Goal: Information Seeking & Learning: Learn about a topic

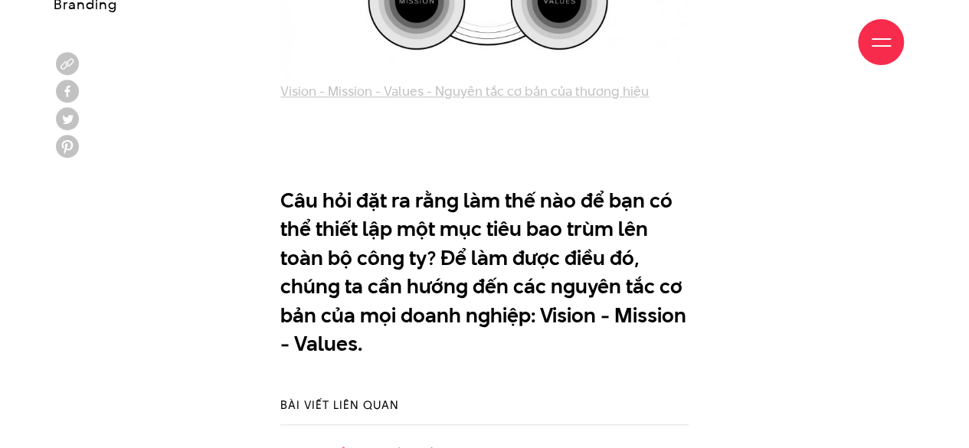
scroll to position [843, 0]
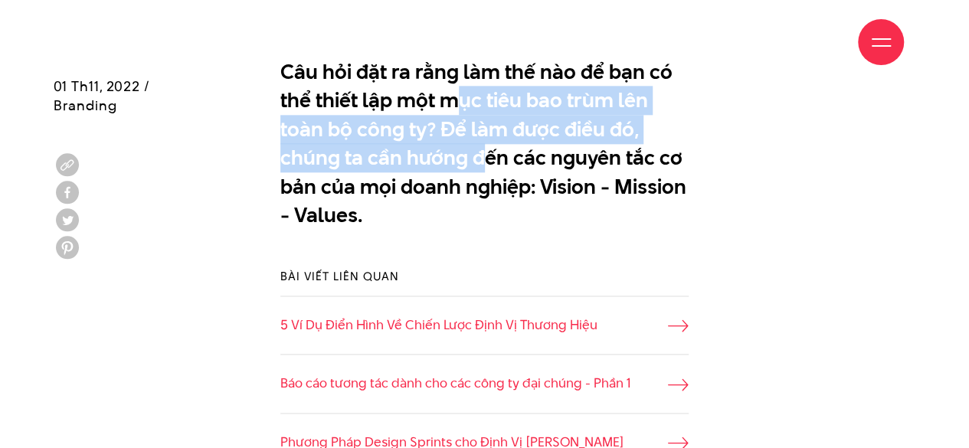
drag, startPoint x: 454, startPoint y: 110, endPoint x: 477, endPoint y: 170, distance: 64.8
click at [477, 170] on p "Câu hỏi đặt ra rằng làm thế nào để bạn có thể thiết lập một mục tiêu bao trùm l…" at bounding box center [484, 143] width 408 height 172
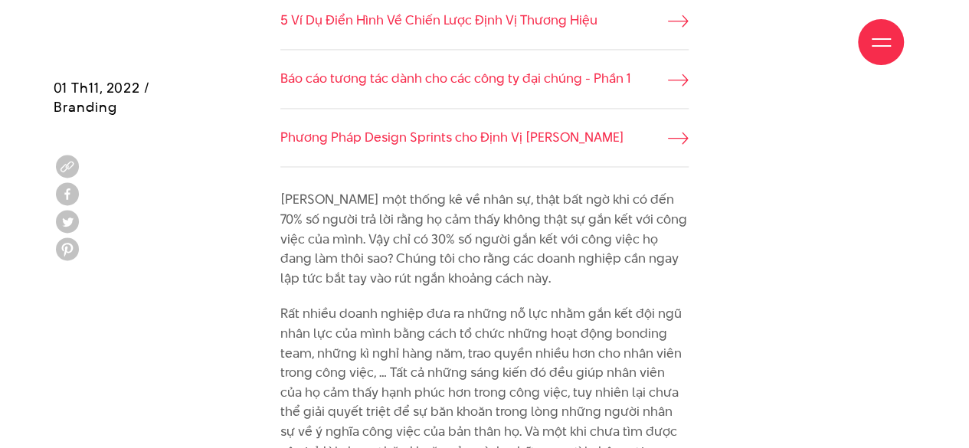
scroll to position [1150, 0]
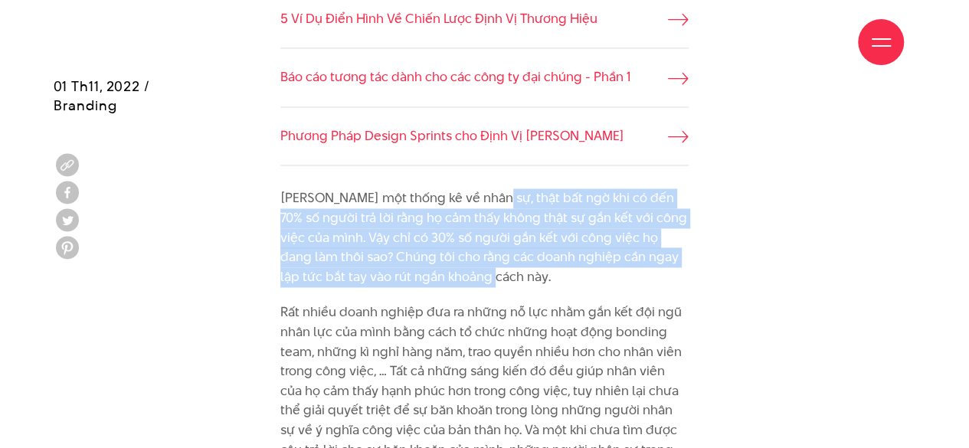
drag, startPoint x: 490, startPoint y: 198, endPoint x: 500, endPoint y: 272, distance: 74.2
click at [500, 272] on p "[PERSON_NAME] một thống kê về nhân sự, thật bất ngờ khi có đến 70% số người trả…" at bounding box center [484, 238] width 408 height 98
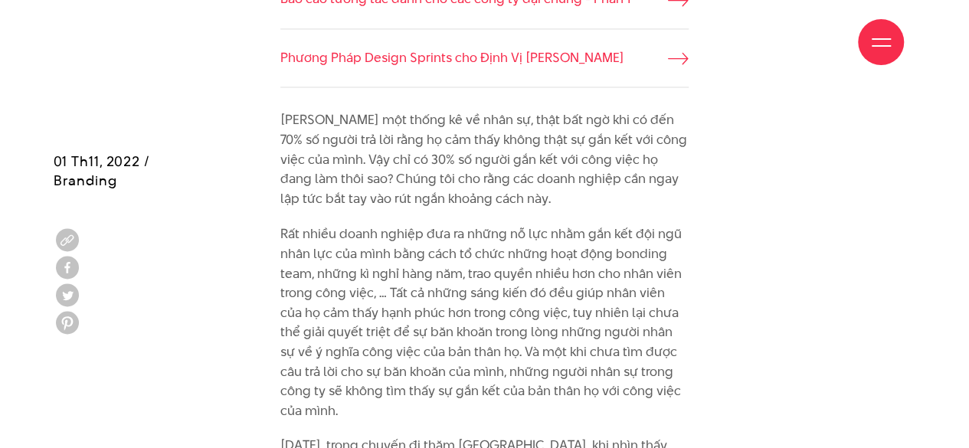
scroll to position [1303, 0]
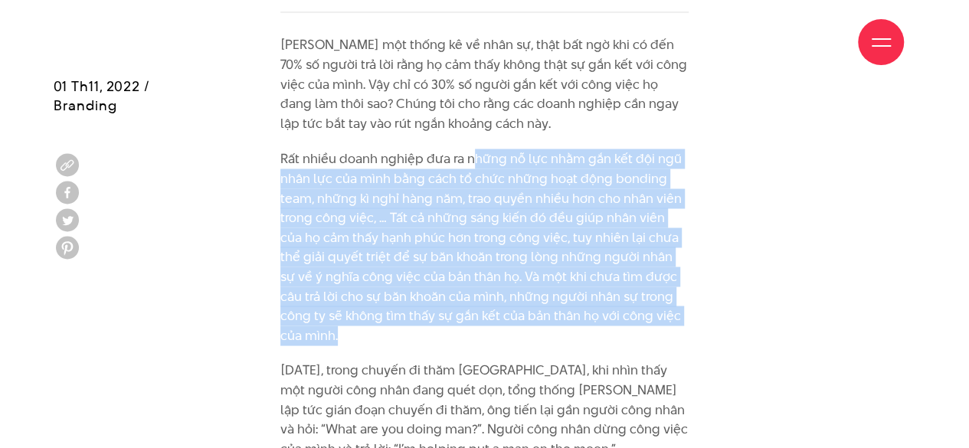
drag, startPoint x: 476, startPoint y: 159, endPoint x: 513, endPoint y: 328, distance: 173.3
click at [513, 328] on p "Rất nhiều doanh nghiệp đưa ra những nỗ lực nhằm gắn kết đội ngũ nhân lực của mì…" at bounding box center [484, 247] width 408 height 196
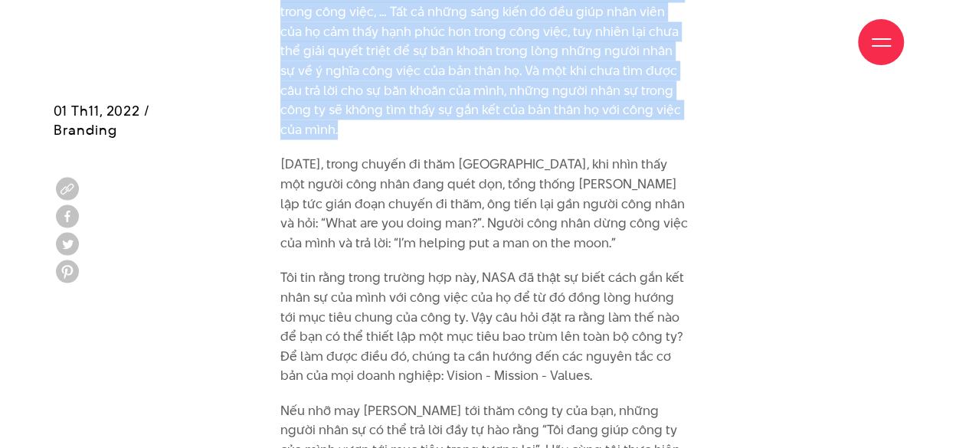
scroll to position [1533, 0]
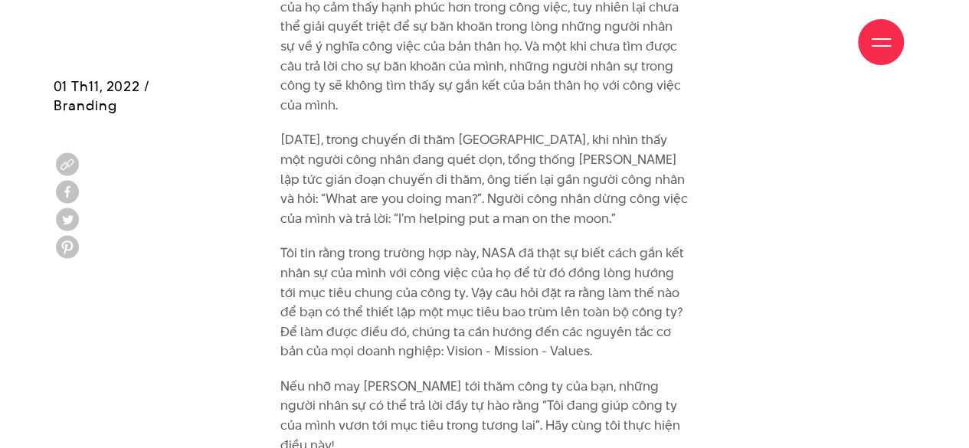
click at [503, 221] on p "[DATE], trong chuyến đi thăm [GEOGRAPHIC_DATA], khi nhìn thấy một người công nh…" at bounding box center [484, 179] width 408 height 98
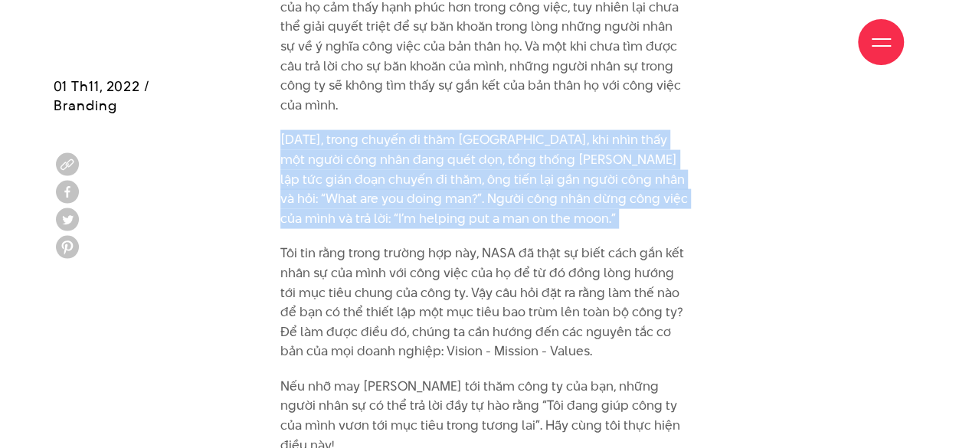
click at [503, 221] on p "[DATE], trong chuyến đi thăm [GEOGRAPHIC_DATA], khi nhìn thấy một người công nh…" at bounding box center [484, 179] width 408 height 98
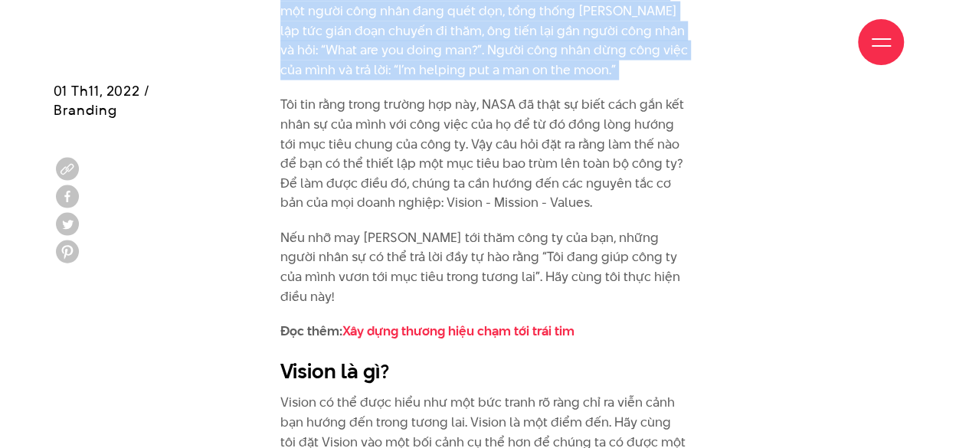
scroll to position [1686, 0]
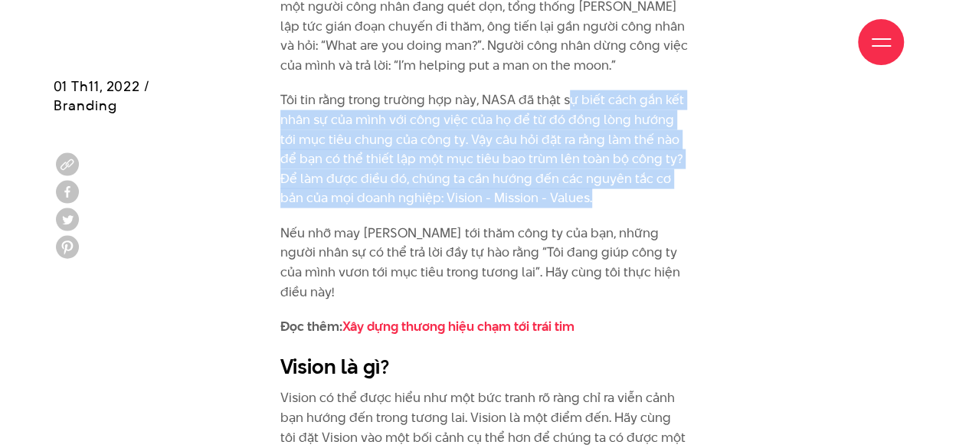
drag, startPoint x: 566, startPoint y: 107, endPoint x: 579, endPoint y: 202, distance: 95.9
click at [579, 202] on p "Tôi tin rằng trong trường hợp này, NASA đã thật sự biết cách gắn kết nhân sự củ…" at bounding box center [484, 149] width 408 height 118
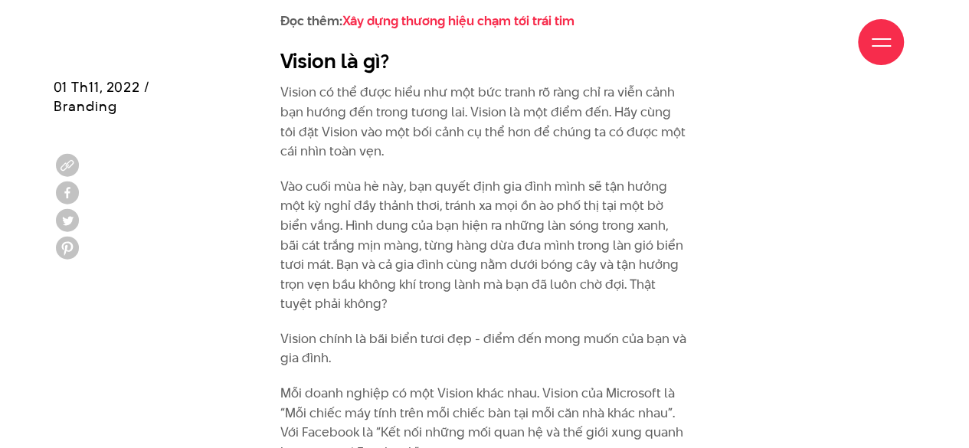
scroll to position [1993, 0]
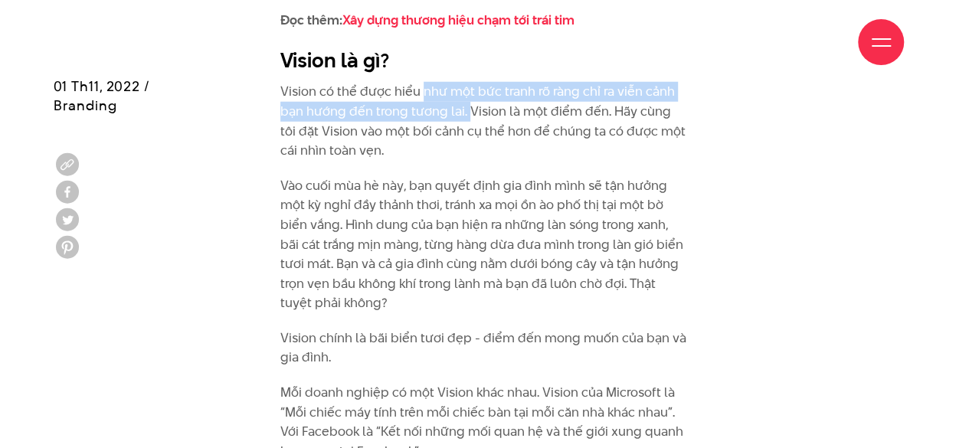
drag, startPoint x: 421, startPoint y: 92, endPoint x: 468, endPoint y: 108, distance: 49.4
click at [468, 108] on p "Vision có thể được hiểu như một bức tranh rõ ràng chỉ ra viễn cảnh bạn hướng đế…" at bounding box center [484, 121] width 408 height 78
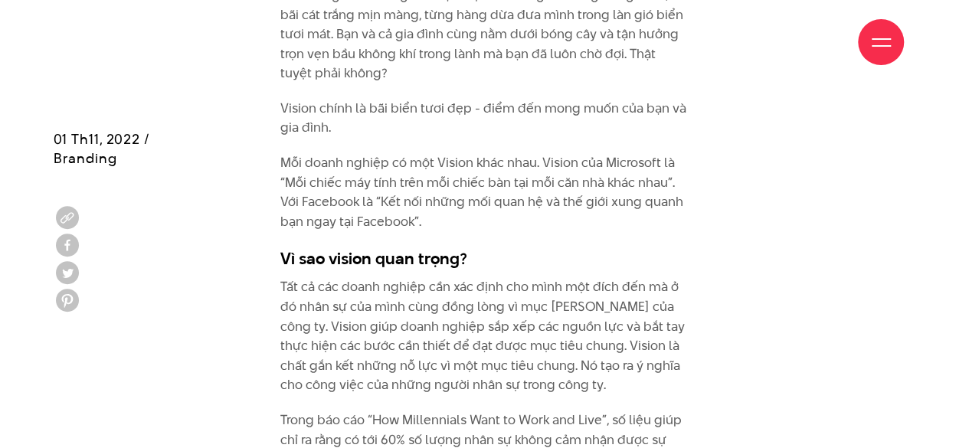
scroll to position [2299, 0]
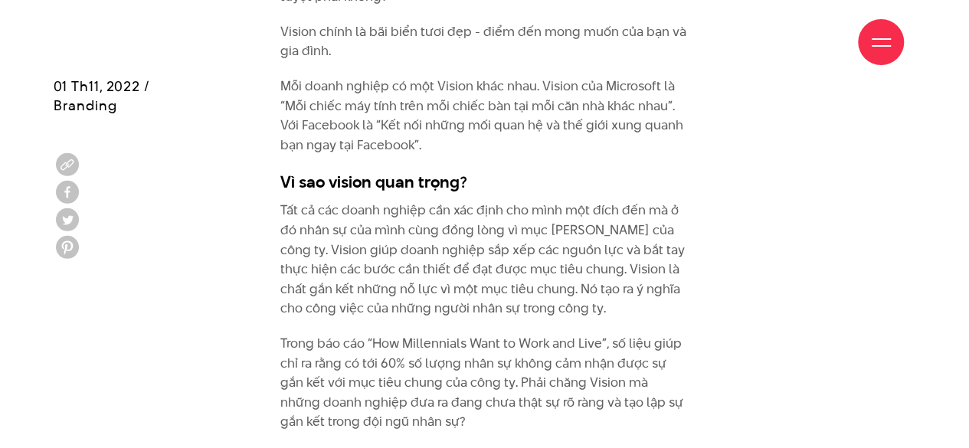
click at [487, 33] on div "Giới thiệu Dự án Dịch vụ Góc nhìn Liên hệ" at bounding box center [484, 42] width 839 height 84
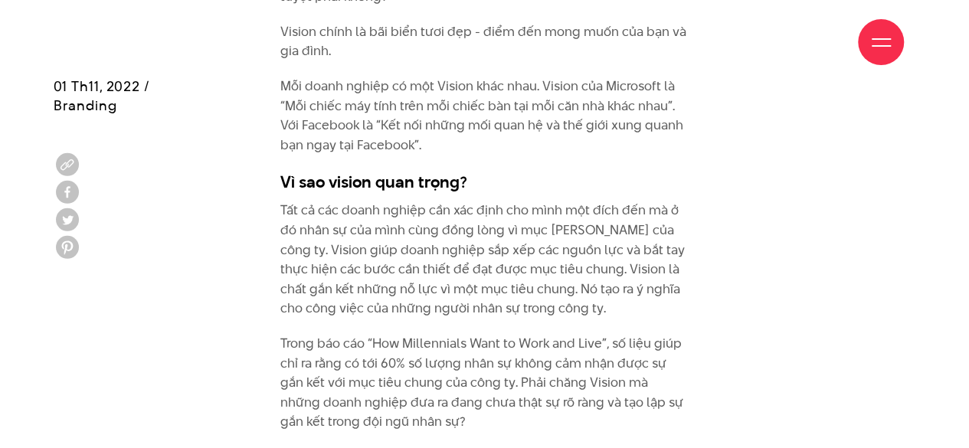
click at [487, 33] on div "Giới thiệu Dự án Dịch vụ Góc nhìn Liên hệ" at bounding box center [484, 42] width 839 height 84
click at [487, 28] on div "Giới thiệu Dự án Dịch vụ Góc nhìn Liên hệ" at bounding box center [484, 42] width 839 height 84
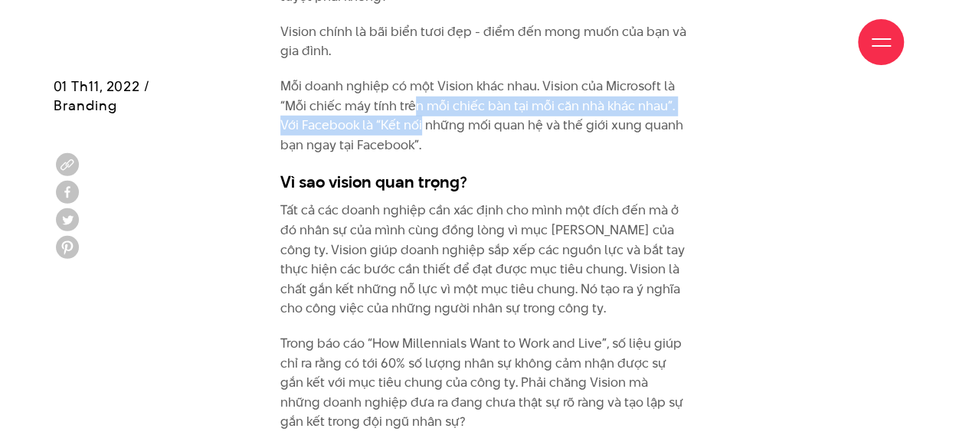
drag, startPoint x: 417, startPoint y: 105, endPoint x: 421, endPoint y: 116, distance: 12.4
click at [421, 116] on p "Mỗi doanh nghiệp có một Vision khác nhau. Vision của Microsoft là “Mỗi chiếc má…" at bounding box center [484, 116] width 408 height 78
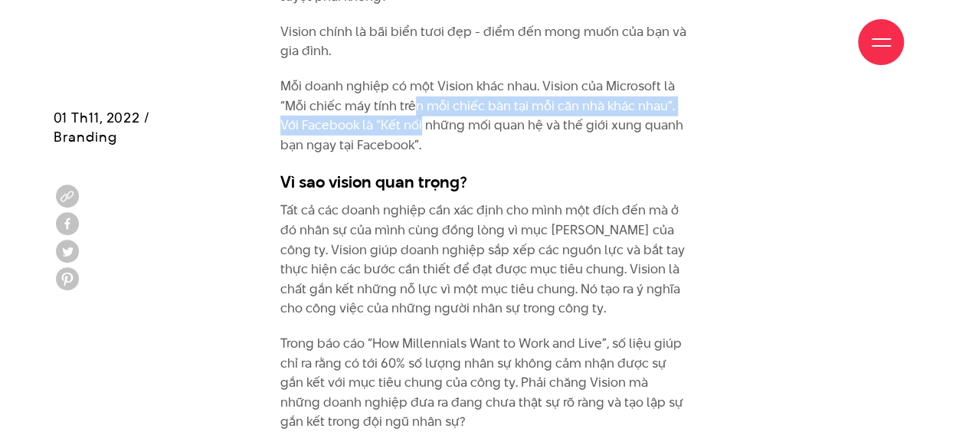
scroll to position [2376, 0]
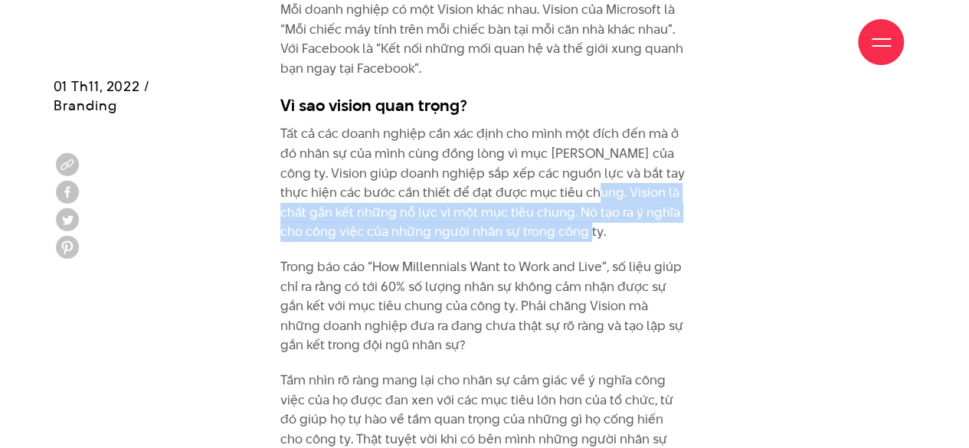
drag, startPoint x: 564, startPoint y: 207, endPoint x: 572, endPoint y: 228, distance: 22.8
click at [572, 228] on p "Tất cả các doanh nghiệp cần xác định cho mình một đích đến mà ở đó nhân sự của …" at bounding box center [484, 183] width 408 height 118
click at [571, 228] on p "Tất cả các doanh nghiệp cần xác định cho mình một đích đến mà ở đó nhân sự của …" at bounding box center [484, 183] width 408 height 118
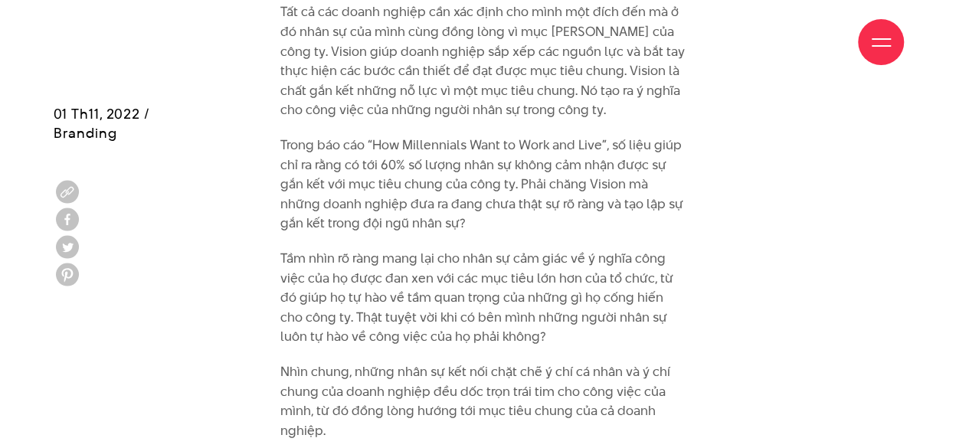
scroll to position [2529, 0]
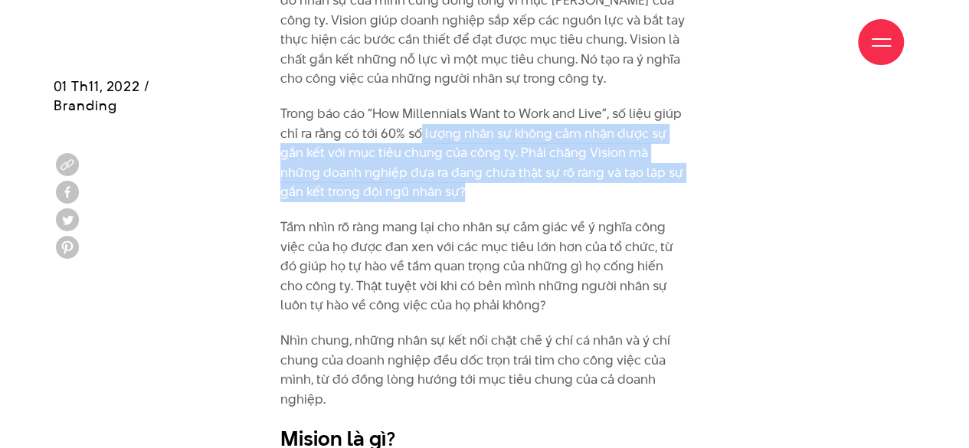
drag, startPoint x: 421, startPoint y: 136, endPoint x: 454, endPoint y: 198, distance: 71.0
click at [454, 198] on p "Trong báo cáo “How Millennials Want to Work and Live”, số liệu giúp chỉ ra rằng…" at bounding box center [484, 153] width 408 height 98
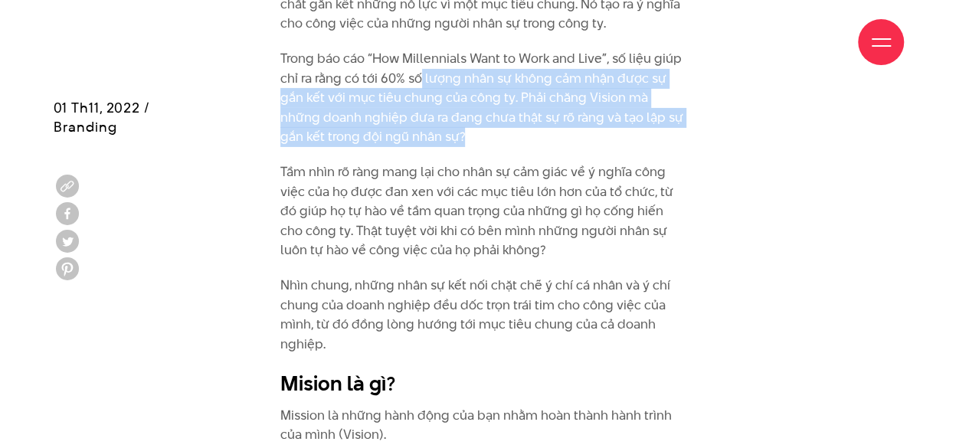
scroll to position [2606, 0]
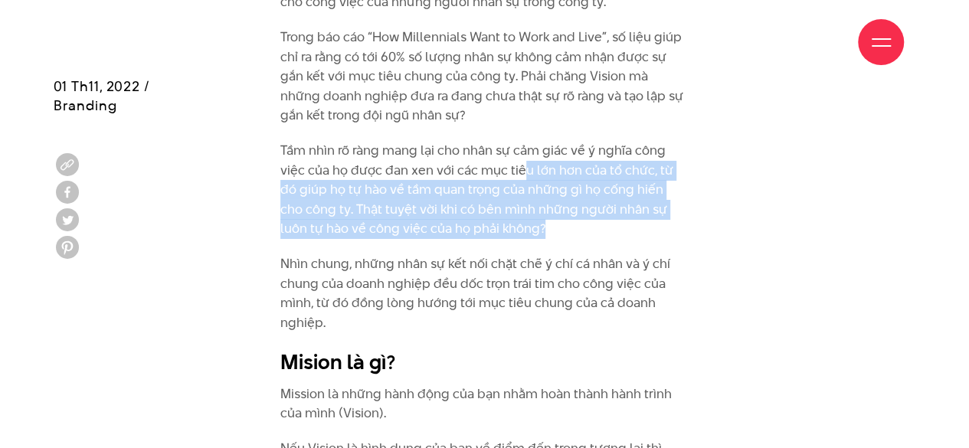
drag, startPoint x: 524, startPoint y: 164, endPoint x: 552, endPoint y: 229, distance: 70.7
click at [552, 229] on p "Tầm nhìn rõ ràng mang lại cho nhân sự cảm giác về ý nghĩa công việc của họ được…" at bounding box center [484, 190] width 408 height 98
click at [550, 229] on p "Tầm nhìn rõ ràng mang lại cho nhân sự cảm giác về ý nghĩa công việc của họ được…" at bounding box center [484, 190] width 408 height 98
click at [552, 214] on p "Tầm nhìn rõ ràng mang lại cho nhân sự cảm giác về ý nghĩa công việc của họ được…" at bounding box center [484, 190] width 408 height 98
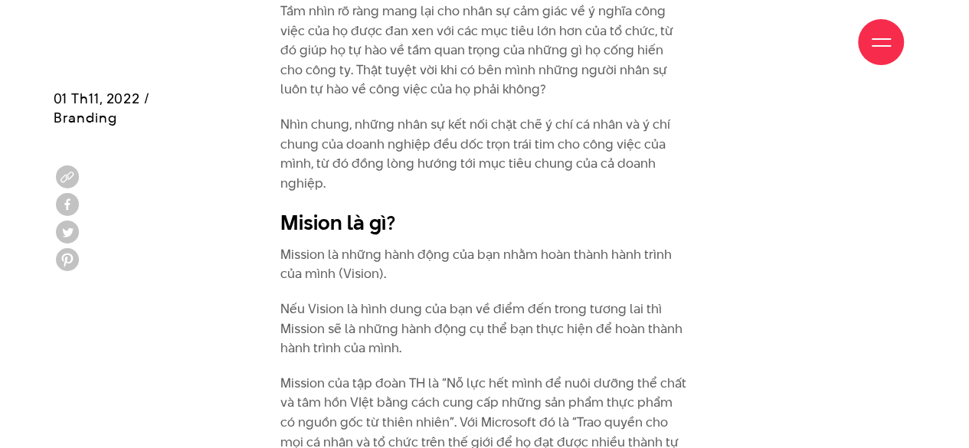
scroll to position [2759, 0]
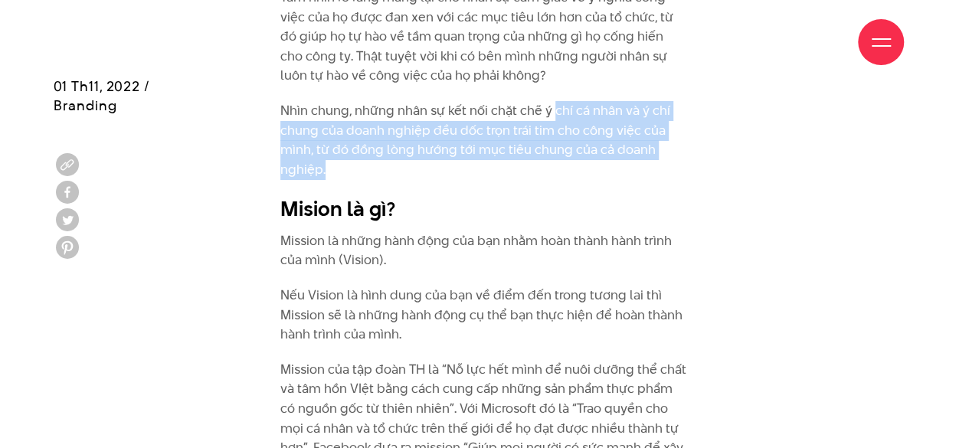
drag, startPoint x: 555, startPoint y: 115, endPoint x: 563, endPoint y: 166, distance: 51.2
click at [563, 166] on p "Nhìn chung, những nhân sự kết nối chặt chẽ ý chí cá nhân và ý chí chung của doa…" at bounding box center [484, 140] width 408 height 78
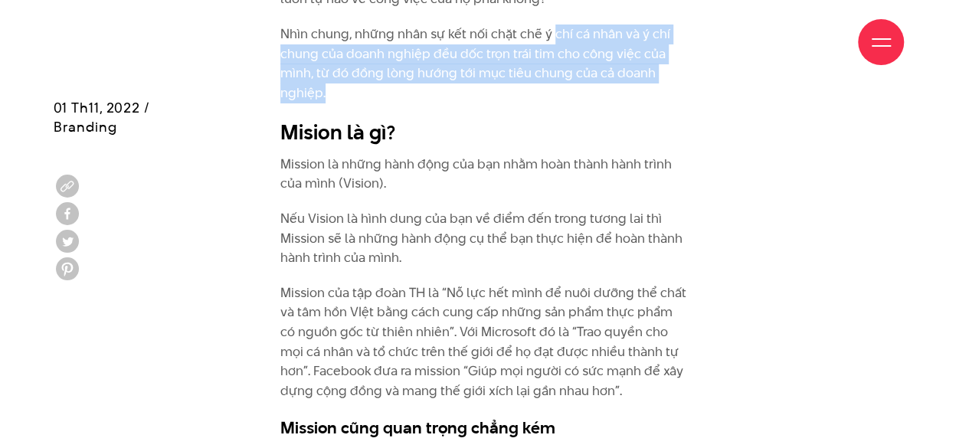
scroll to position [2912, 0]
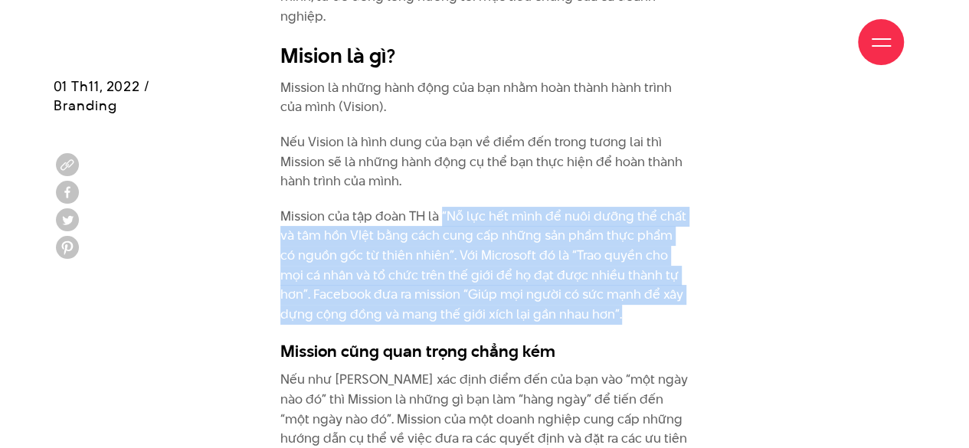
drag, startPoint x: 441, startPoint y: 214, endPoint x: 617, endPoint y: 288, distance: 190.6
click at [594, 310] on p "Mission của tập đoàn TH là “Nỗ lực hết mình để nuôi dưỡng thể chất và tâm hồn V…" at bounding box center [484, 266] width 408 height 118
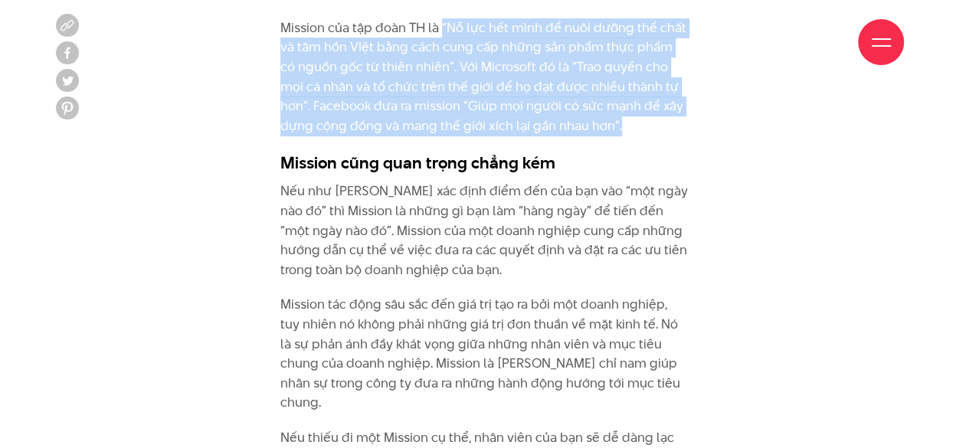
scroll to position [3142, 0]
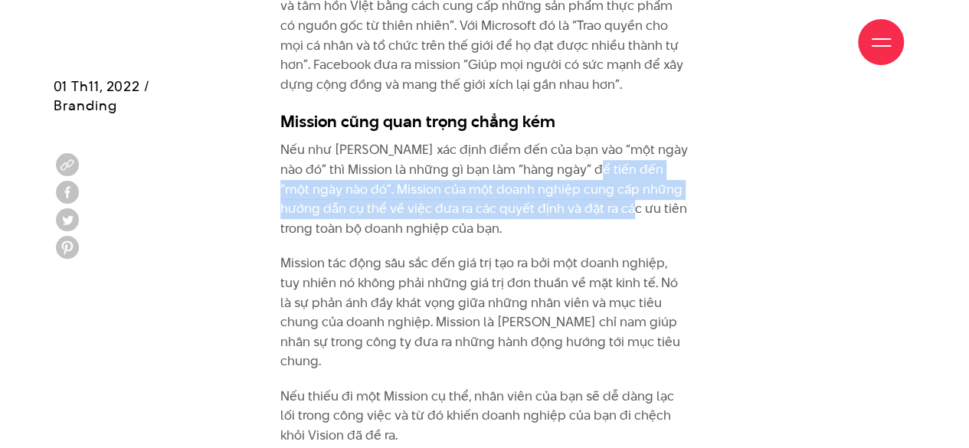
drag, startPoint x: 569, startPoint y: 166, endPoint x: 582, endPoint y: 217, distance: 52.2
click at [582, 217] on p "Nếu như [PERSON_NAME] xác định điểm đến của bạn vào “một ngày nào đó” thì Missi…" at bounding box center [484, 189] width 408 height 98
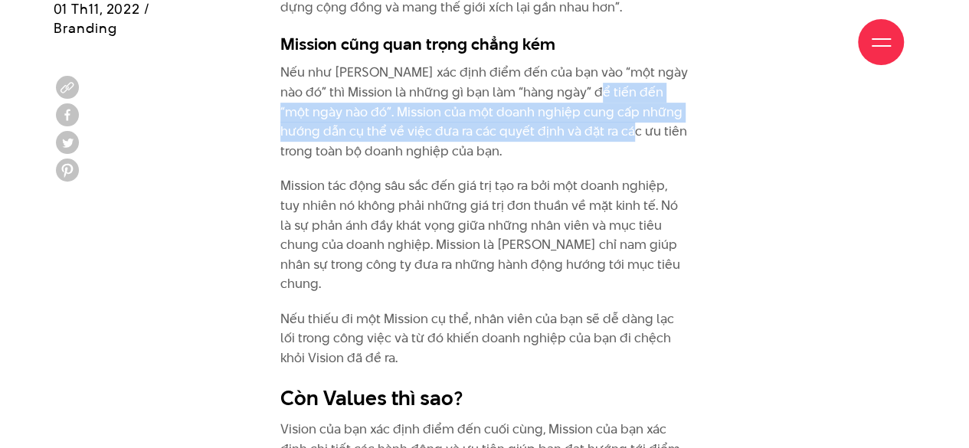
scroll to position [3295, 0]
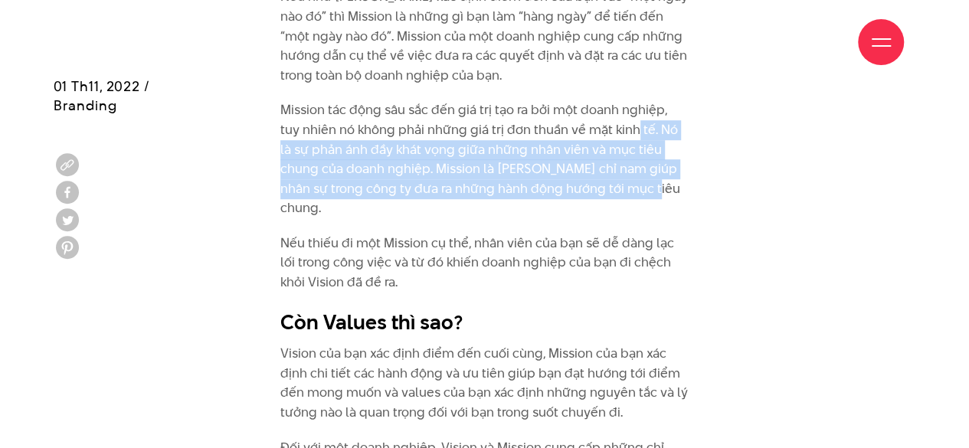
drag, startPoint x: 616, startPoint y: 125, endPoint x: 619, endPoint y: 185, distance: 59.9
click at [619, 185] on p "Mission tác động sâu sắc đến giá trị tạo ra bởi một doanh nghiệp, tuy nhiên nó …" at bounding box center [484, 159] width 408 height 118
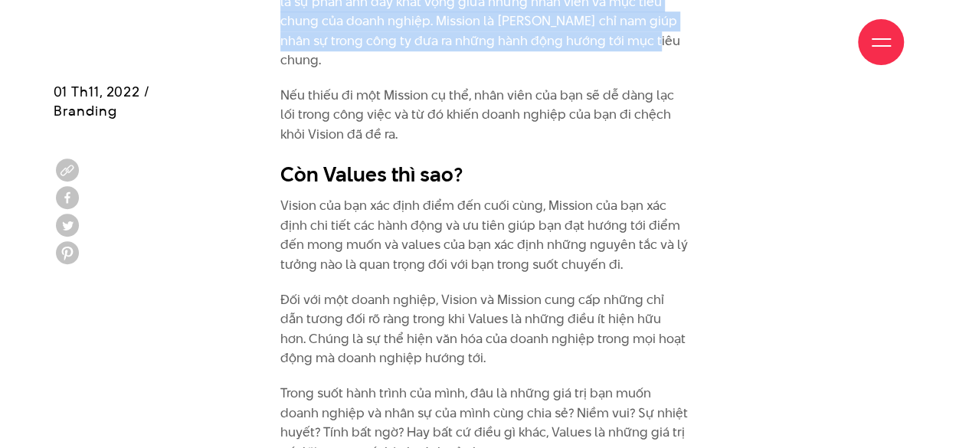
scroll to position [3449, 0]
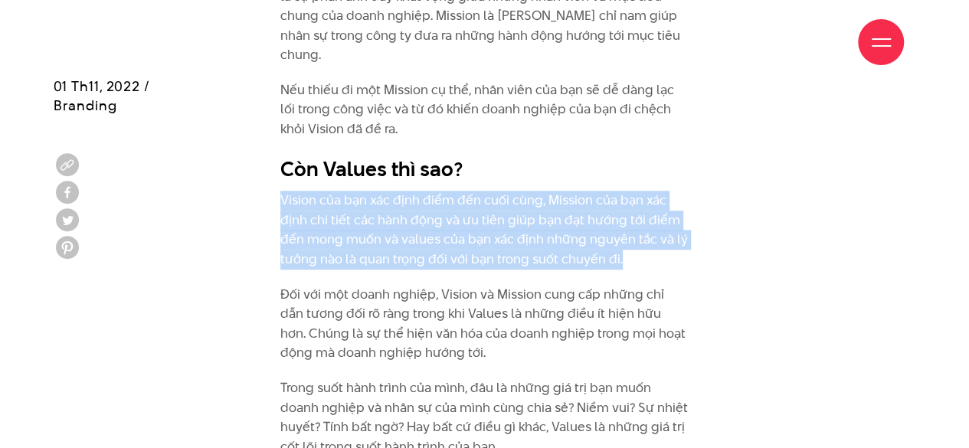
drag, startPoint x: 276, startPoint y: 179, endPoint x: 636, endPoint y: 238, distance: 365.0
click at [636, 238] on p "Vision của bạn xác định điểm đến cuối cùng, Mission của bạn xác định chi tiết c…" at bounding box center [484, 230] width 408 height 78
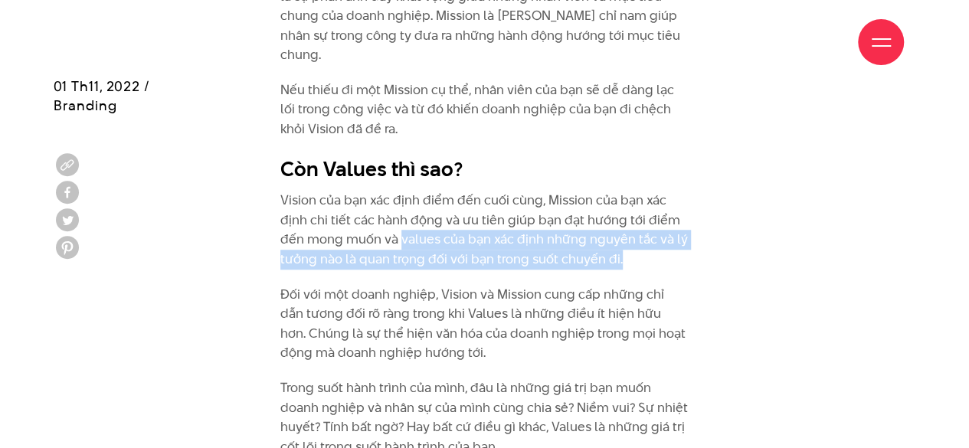
drag, startPoint x: 401, startPoint y: 220, endPoint x: 624, endPoint y: 241, distance: 224.0
click at [624, 241] on p "Vision của bạn xác định điểm đến cuối cùng, Mission của bạn xác định chi tiết c…" at bounding box center [484, 230] width 408 height 78
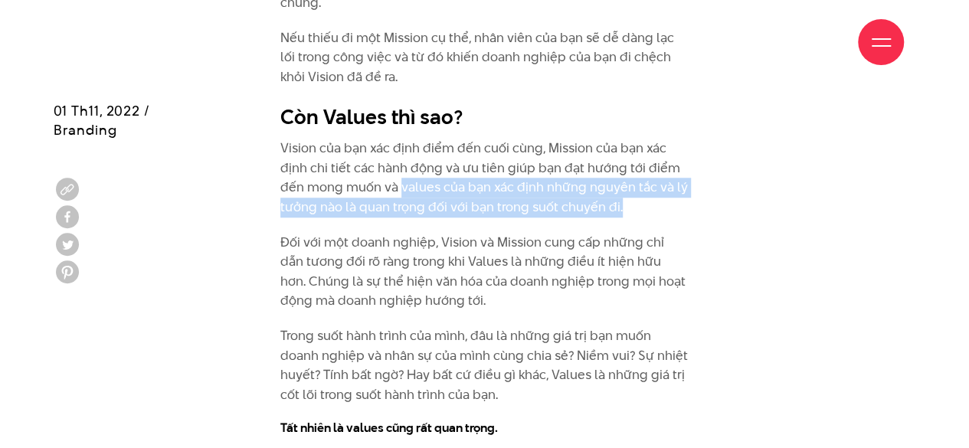
scroll to position [3525, 0]
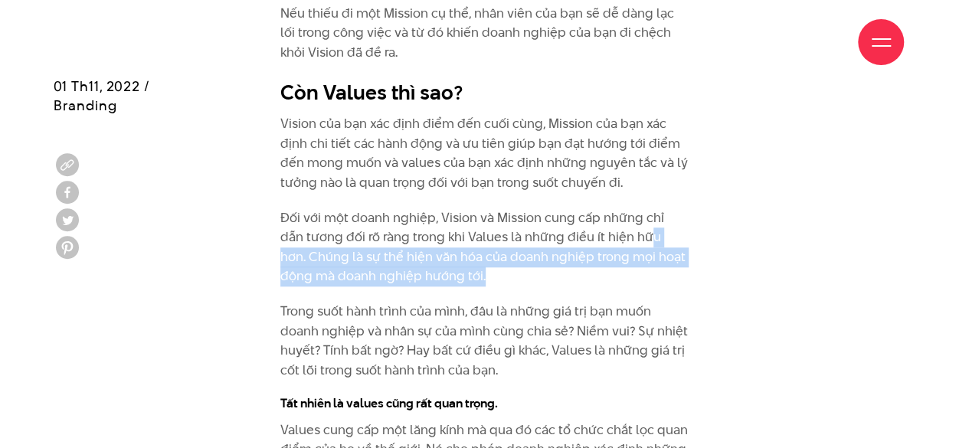
drag, startPoint x: 622, startPoint y: 218, endPoint x: 621, endPoint y: 255, distance: 36.8
click at [621, 255] on p "Đối với một doanh nghiệp, Vision và Mission cung cấp những chỉ dẫn tương đối rõ…" at bounding box center [484, 247] width 408 height 78
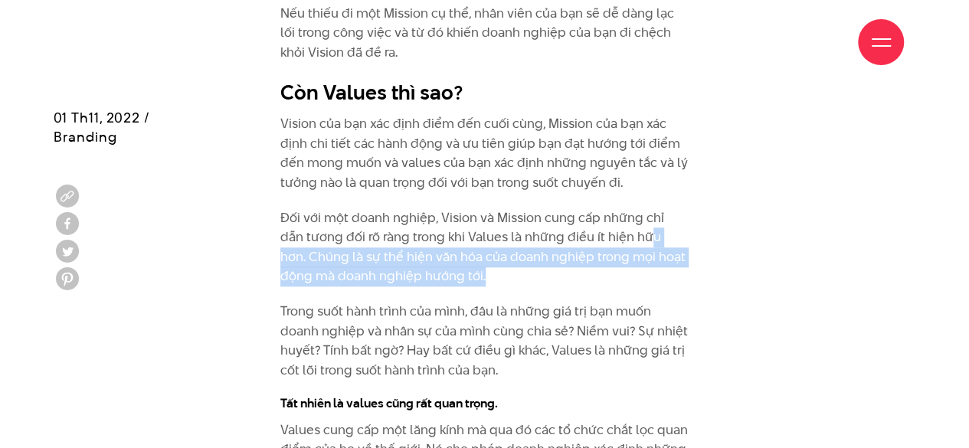
scroll to position [3602, 0]
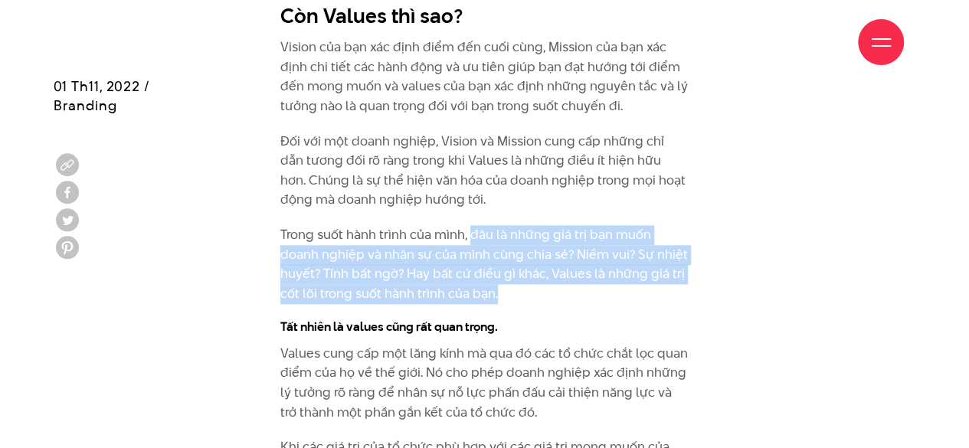
drag, startPoint x: 473, startPoint y: 217, endPoint x: 586, endPoint y: 273, distance: 125.8
click at [586, 273] on p "Trong suốt hành trình của mình, đâu là những giá trị bạn muốn doanh nghiệp và n…" at bounding box center [484, 264] width 408 height 78
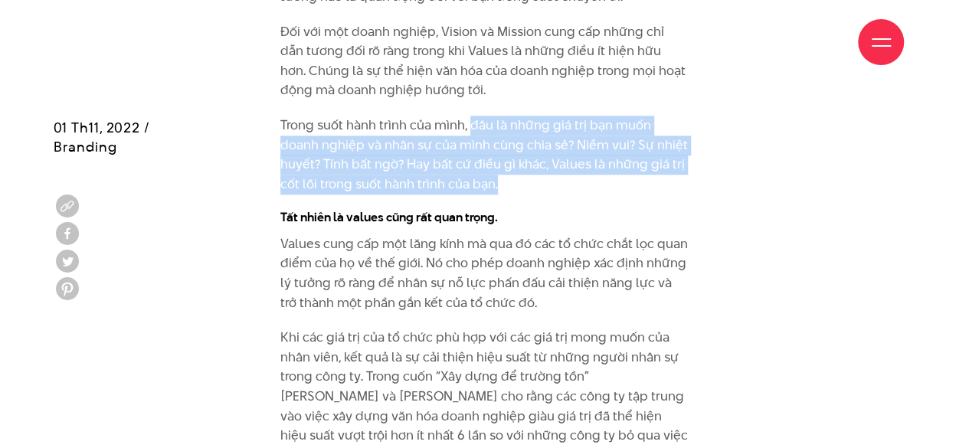
scroll to position [3755, 0]
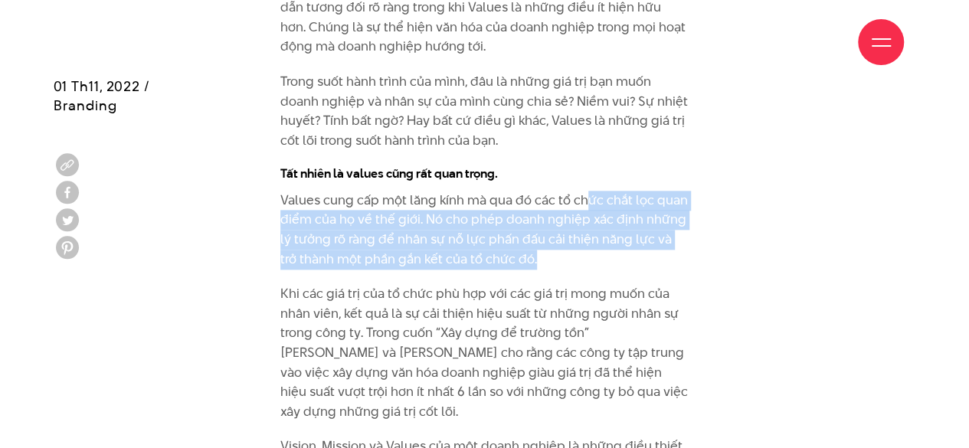
drag, startPoint x: 582, startPoint y: 188, endPoint x: 579, endPoint y: 235, distance: 47.6
click at [579, 235] on p "Values cung cấp một lăng kính mà qua đó các tổ chức chắt lọc quan điểm của họ v…" at bounding box center [484, 230] width 408 height 78
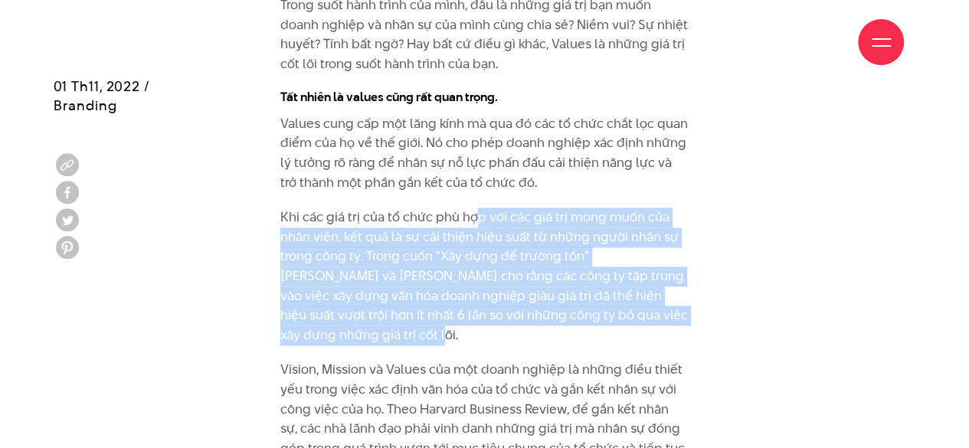
drag, startPoint x: 475, startPoint y: 199, endPoint x: 471, endPoint y: 313, distance: 114.3
click at [471, 313] on p "Khi các giá trị của tổ chức phù hợp với các giá trị mong muốn của nhân viên, kế…" at bounding box center [484, 276] width 408 height 137
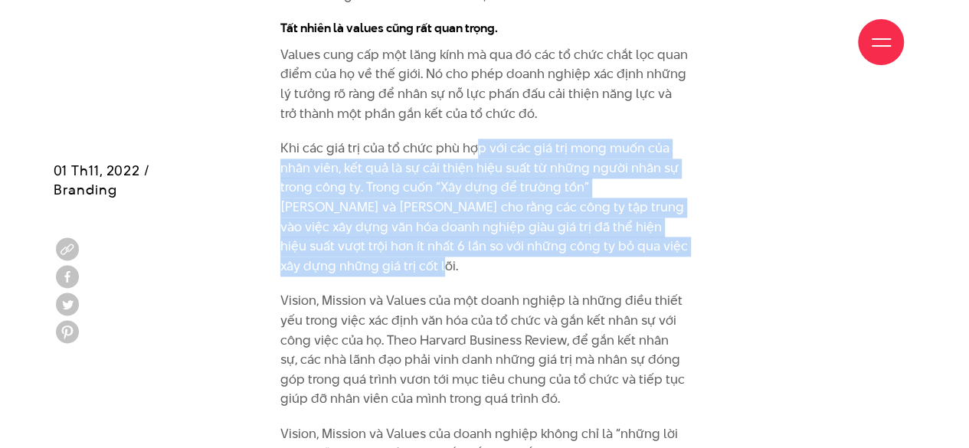
scroll to position [3985, 0]
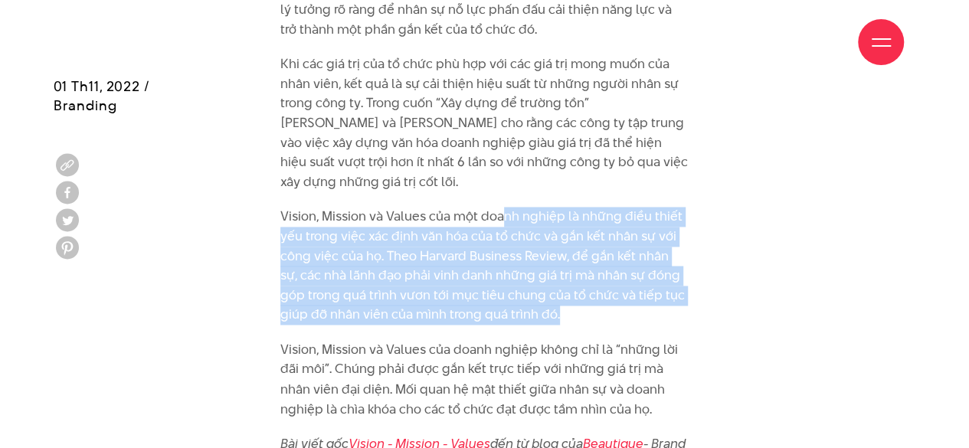
drag, startPoint x: 505, startPoint y: 205, endPoint x: 541, endPoint y: 294, distance: 95.2
click at [541, 294] on p "Vision, Mission và Values của một doanh nghiệp là những điều thiết yếu trong vi…" at bounding box center [484, 266] width 408 height 118
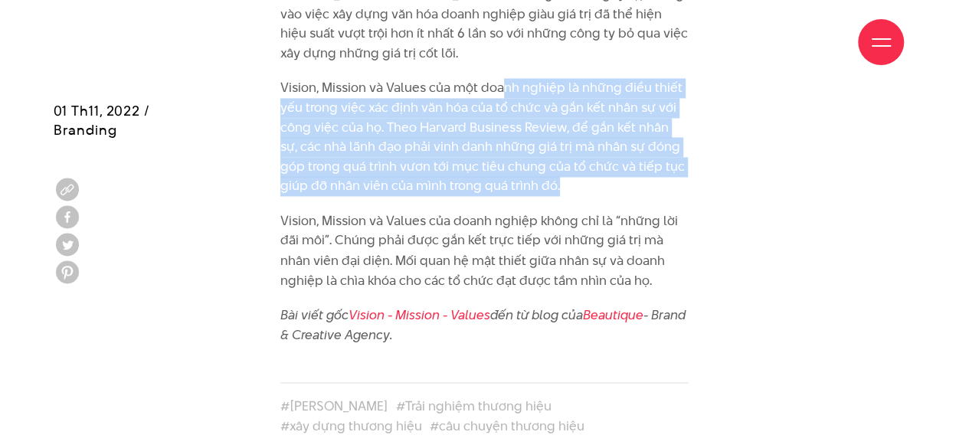
scroll to position [4138, 0]
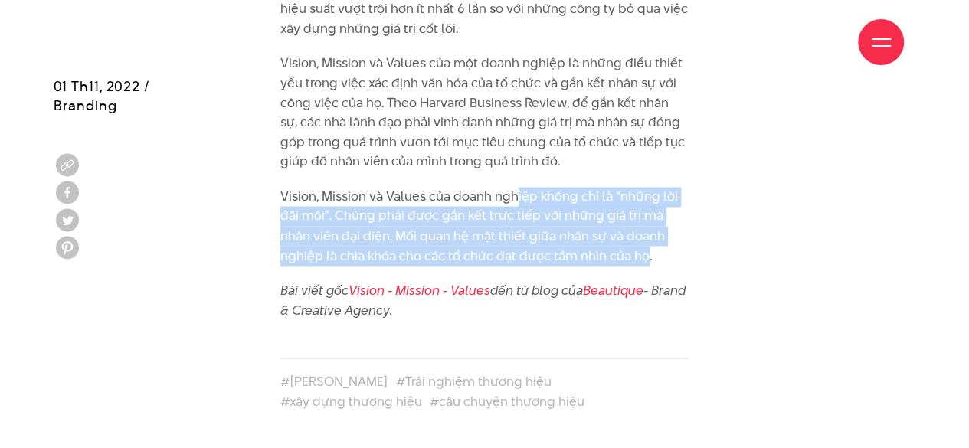
drag, startPoint x: 518, startPoint y: 179, endPoint x: 644, endPoint y: 240, distance: 139.8
click at [644, 240] on p "Vision, Mission và Values của doanh nghiệp không chỉ là “những lời đãi môi”. Ch…" at bounding box center [484, 226] width 408 height 78
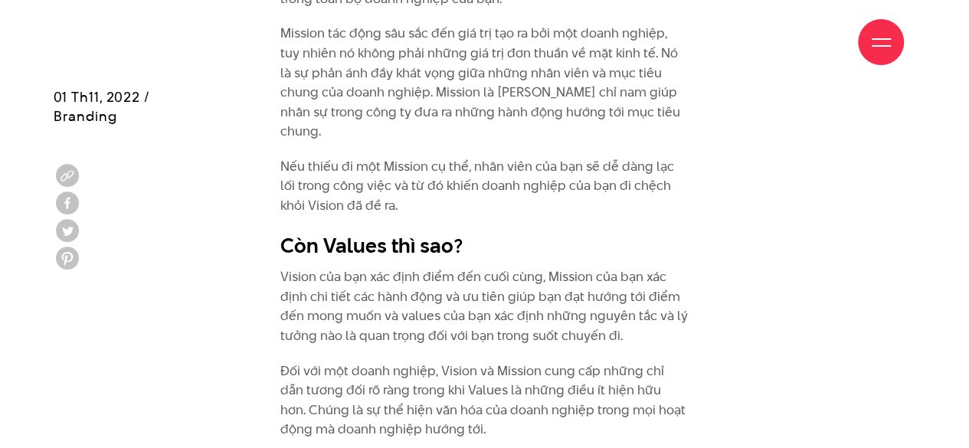
scroll to position [3449, 0]
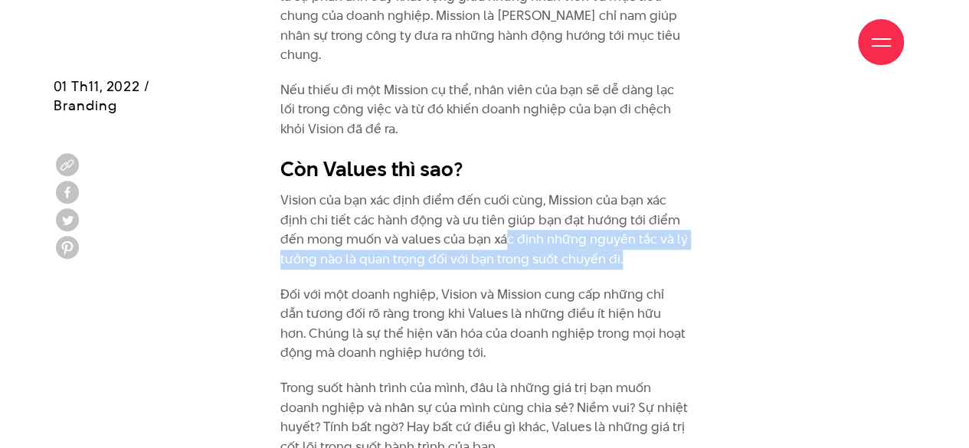
drag, startPoint x: 504, startPoint y: 220, endPoint x: 637, endPoint y: 235, distance: 134.2
click at [637, 235] on p "Vision của bạn xác định điểm đến cuối cùng, Mission của bạn xác định chi tiết c…" at bounding box center [484, 230] width 408 height 78
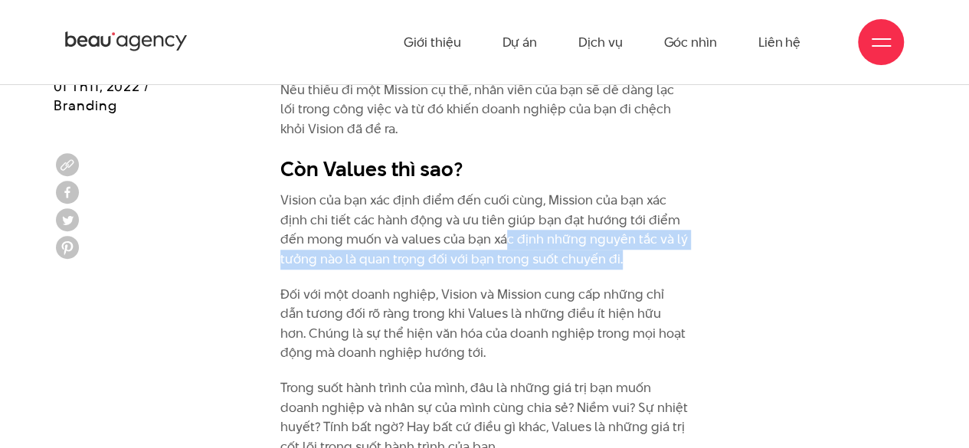
click at [656, 247] on p "Vision của bạn xác định điểm đến cuối cùng, Mission của bạn xác định chi tiết c…" at bounding box center [484, 230] width 408 height 78
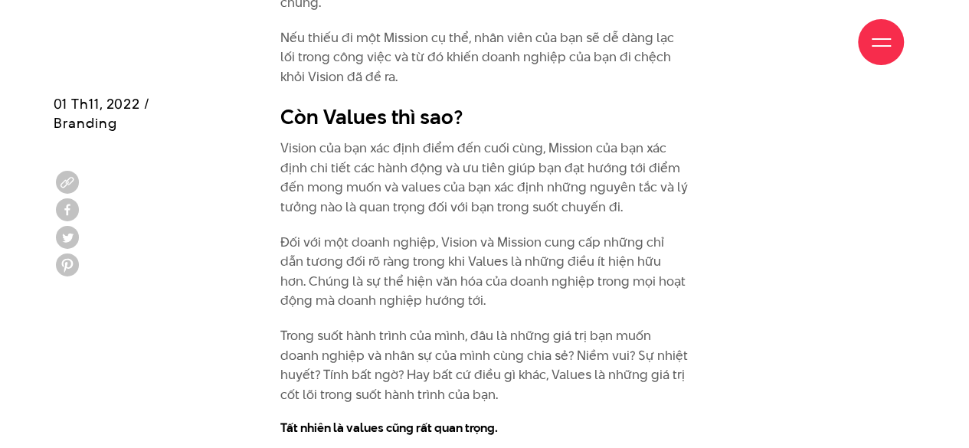
scroll to position [3525, 0]
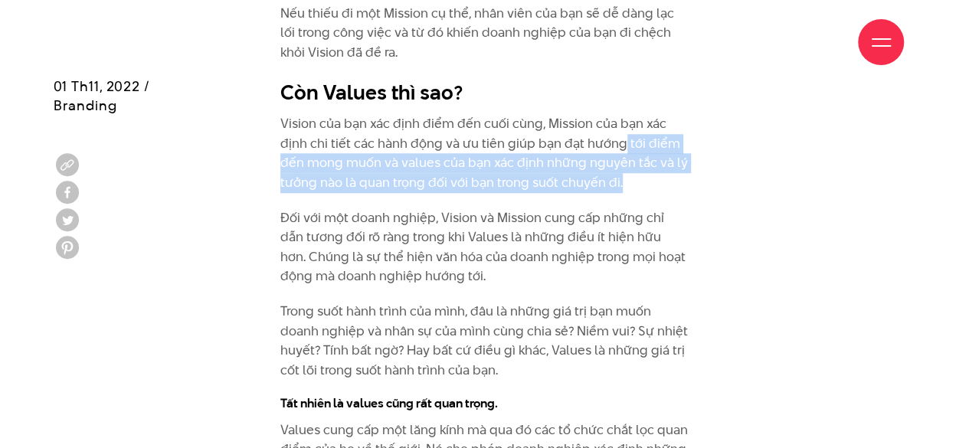
drag, startPoint x: 619, startPoint y: 131, endPoint x: 633, endPoint y: 162, distance: 33.6
click at [633, 162] on p "Vision của bạn xác định điểm đến cuối cùng, Mission của bạn xác định chi tiết c…" at bounding box center [484, 153] width 408 height 78
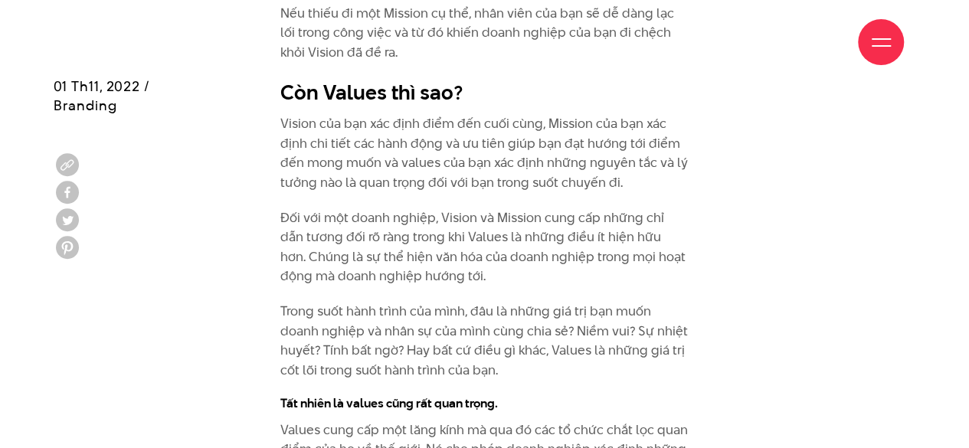
click at [504, 235] on p "Đối với một doanh nghiệp, Vision và Mission cung cấp những chỉ dẫn tương đối rõ…" at bounding box center [484, 247] width 408 height 78
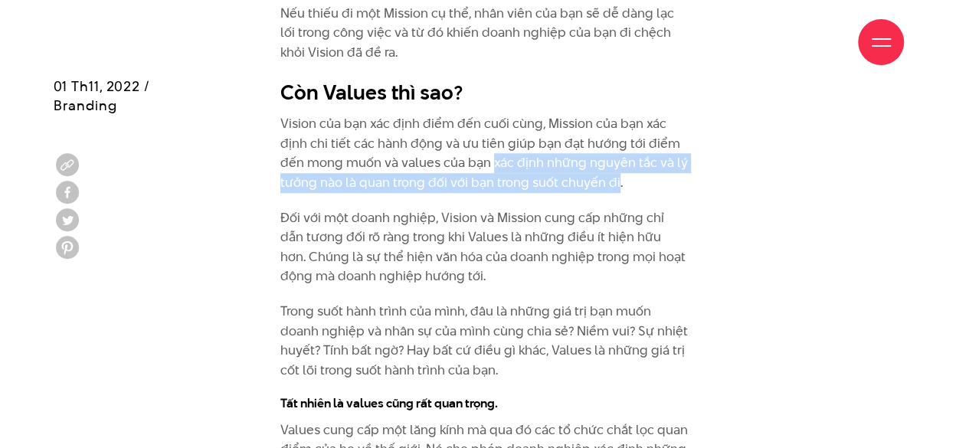
drag, startPoint x: 492, startPoint y: 143, endPoint x: 616, endPoint y: 158, distance: 125.0
click at [616, 158] on p "Vision của bạn xác định điểm đến cuối cùng, Mission của bạn xác định chi tiết c…" at bounding box center [484, 153] width 408 height 78
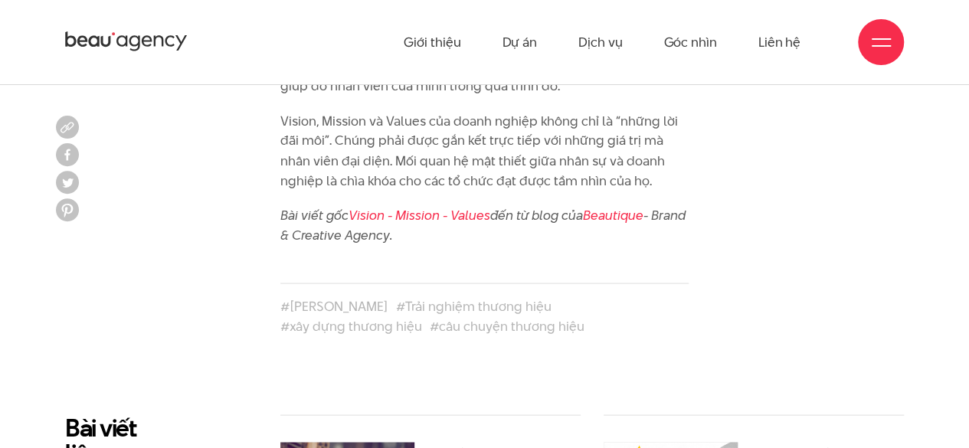
scroll to position [4138, 0]
